Goal: Check status: Check status

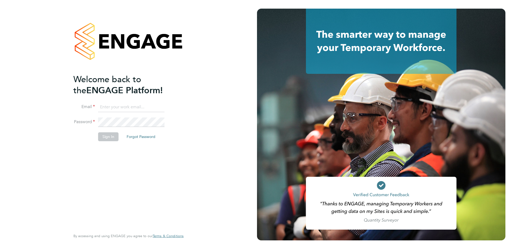
type input "callum.haire@vistry.co.uk"
click at [108, 137] on button "Sign In" at bounding box center [108, 136] width 20 height 9
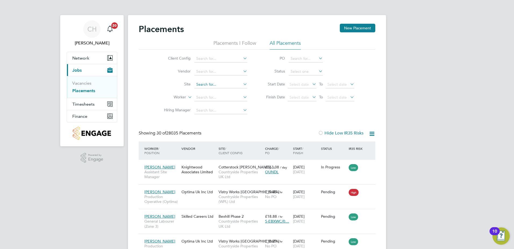
click at [216, 84] on input at bounding box center [220, 85] width 53 height 8
click at [222, 93] on li "Bucking ham ([PERSON_NAME] Way)" at bounding box center [228, 91] width 68 height 7
type input "Buckingham ([PERSON_NAME] Way)"
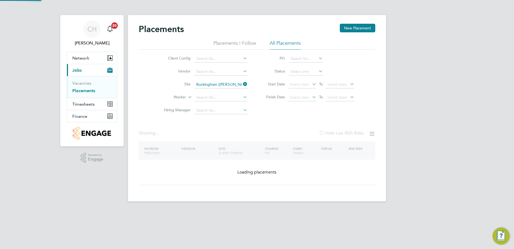
click at [398, 75] on div "CH [PERSON_NAME] Notifications 20 Applications: Network Team Members Sites Work…" at bounding box center [257, 105] width 514 height 210
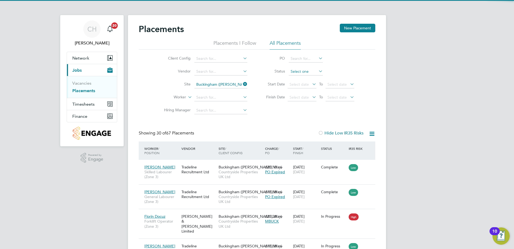
click at [304, 72] on input at bounding box center [306, 72] width 34 height 8
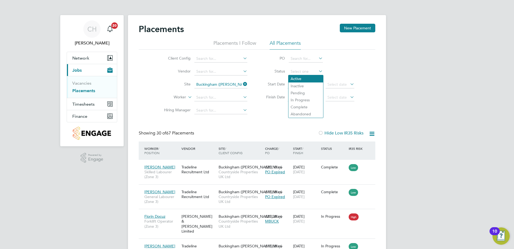
click at [306, 79] on li "Active" at bounding box center [306, 78] width 35 height 7
type input "Active"
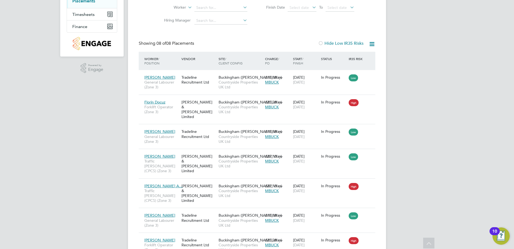
click at [396, 115] on div "CH [PERSON_NAME] Notifications 20 Applications: Network Team Members Sites Work…" at bounding box center [257, 108] width 514 height 396
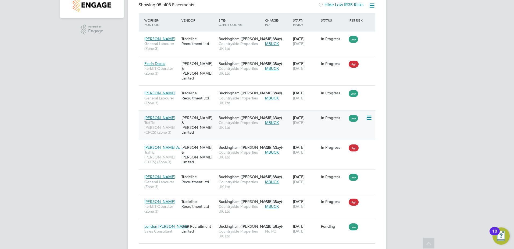
scroll to position [133, 0]
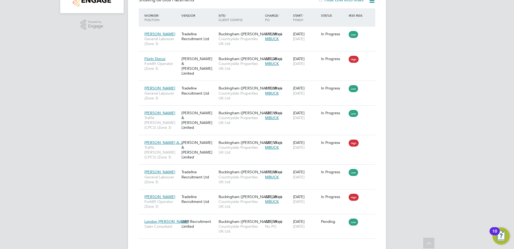
click at [108, 109] on div "CH [PERSON_NAME] Notifications 20 Applications: Network Team Members Sites Work…" at bounding box center [257, 65] width 514 height 396
click at [85, 98] on div "CH [PERSON_NAME] Notifications 20 Applications: Network Team Members Sites Work…" at bounding box center [257, 65] width 514 height 396
click at [408, 114] on div "CH [PERSON_NAME] Notifications 20 Applications: Network Team Members Sites Work…" at bounding box center [257, 65] width 514 height 396
click at [56, 102] on div "CH [PERSON_NAME] Notifications 20 Applications: Network Team Members Sites Work…" at bounding box center [257, 65] width 514 height 396
click at [39, 96] on div "CH [PERSON_NAME] Notifications 20 Applications: Network Team Members Sites Work…" at bounding box center [257, 65] width 514 height 396
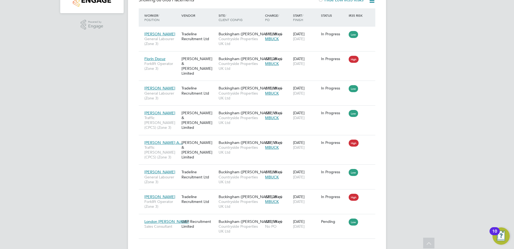
click at [500, 233] on div "10" at bounding box center [495, 231] width 10 height 8
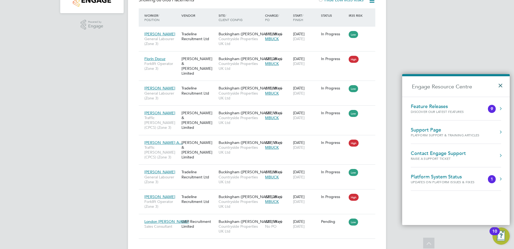
click at [501, 83] on button "×" at bounding box center [502, 84] width 8 height 12
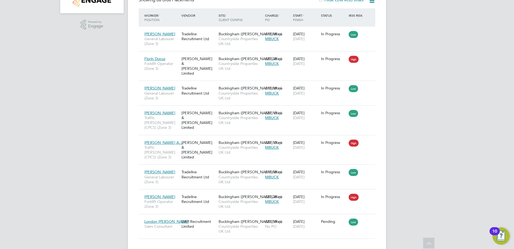
click at [490, 80] on div "CH [PERSON_NAME] Notifications 20 Applications: Network Team Members Sites Work…" at bounding box center [257, 65] width 514 height 396
click at [74, 107] on div "CH [PERSON_NAME] Notifications 20 Applications: Network Team Members Sites Work…" at bounding box center [257, 65] width 514 height 396
click at [77, 96] on div "CH [PERSON_NAME] Notifications 20 Applications: Network Team Members Sites Work…" at bounding box center [257, 65] width 514 height 396
